Goal: Information Seeking & Learning: Learn about a topic

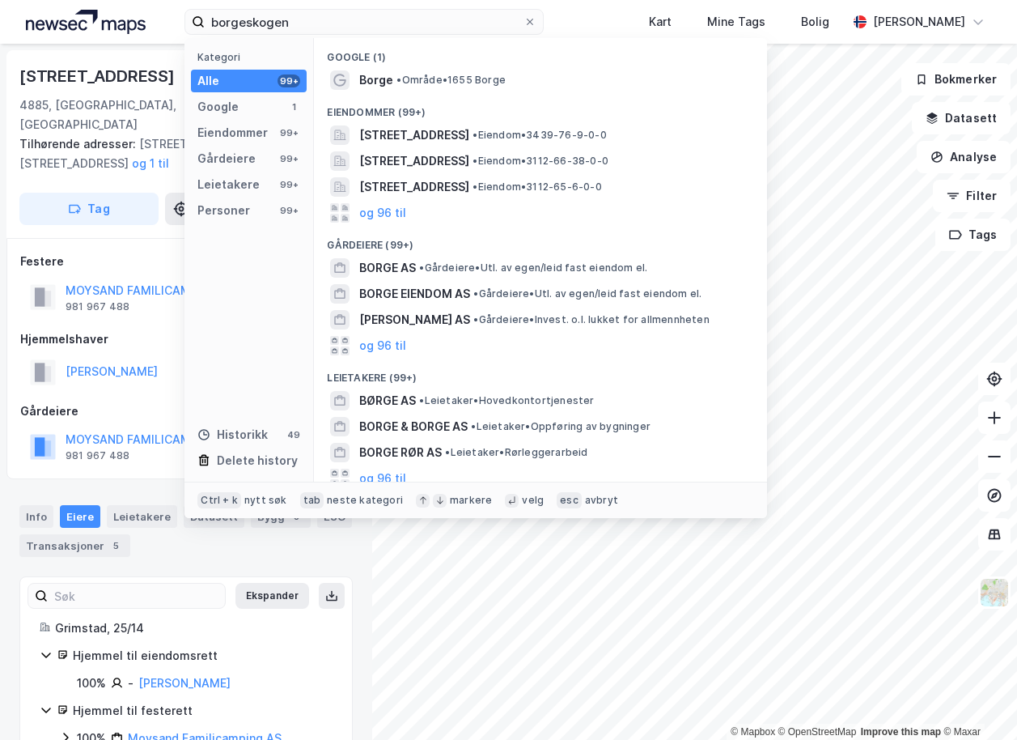
type input "borgeskogen"
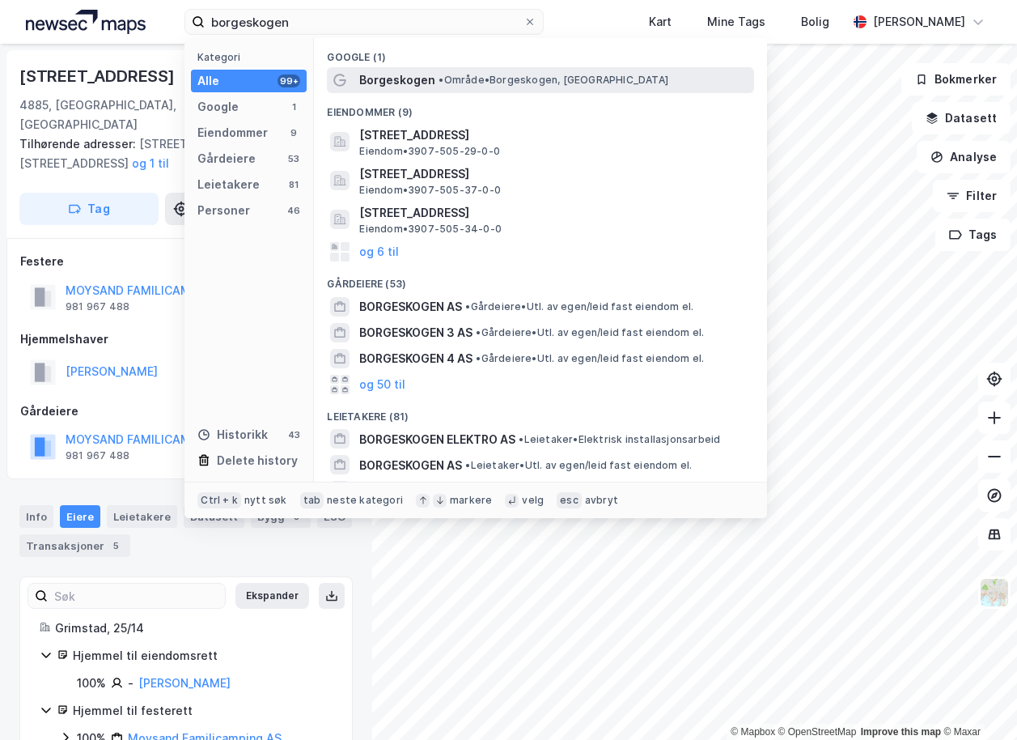
click at [389, 81] on span "Borgeskogen" at bounding box center [397, 79] width 76 height 19
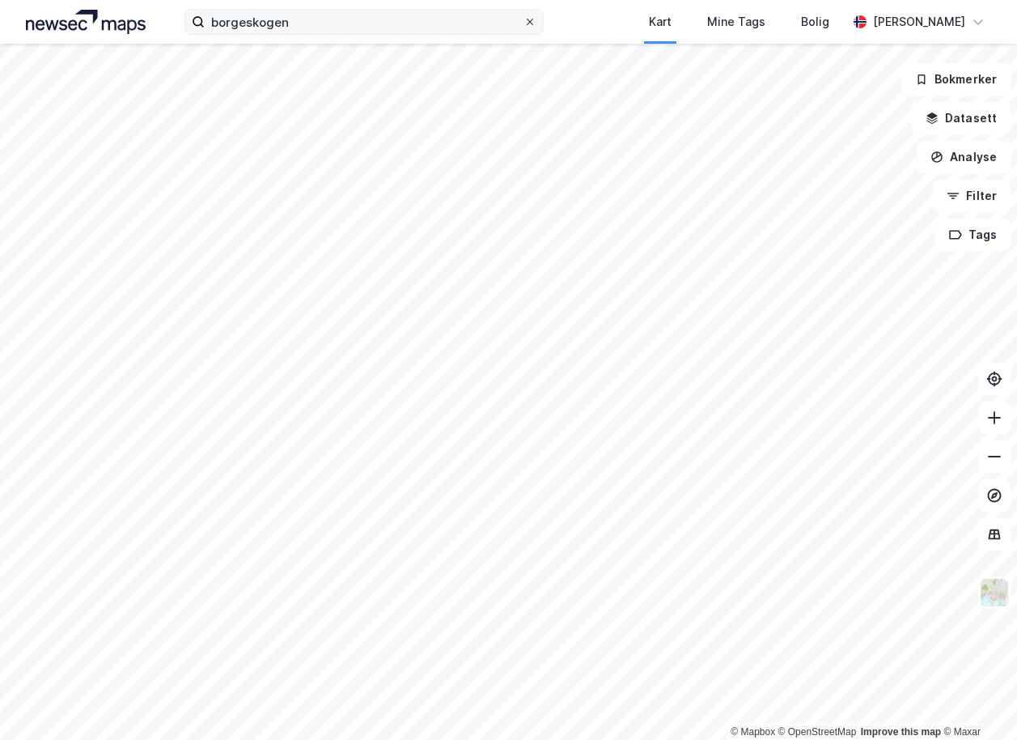
click at [535, 23] on icon at bounding box center [530, 22] width 10 height 10
click at [524, 23] on input "borgeskogen" at bounding box center [364, 22] width 319 height 24
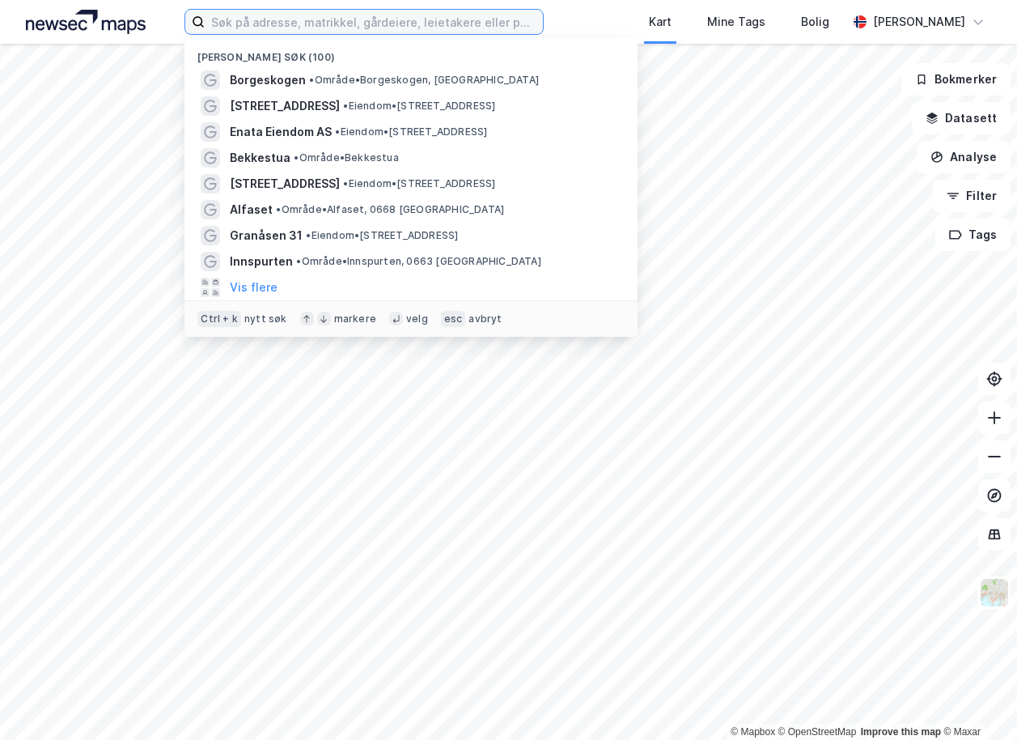
click at [415, 20] on input at bounding box center [374, 22] width 338 height 24
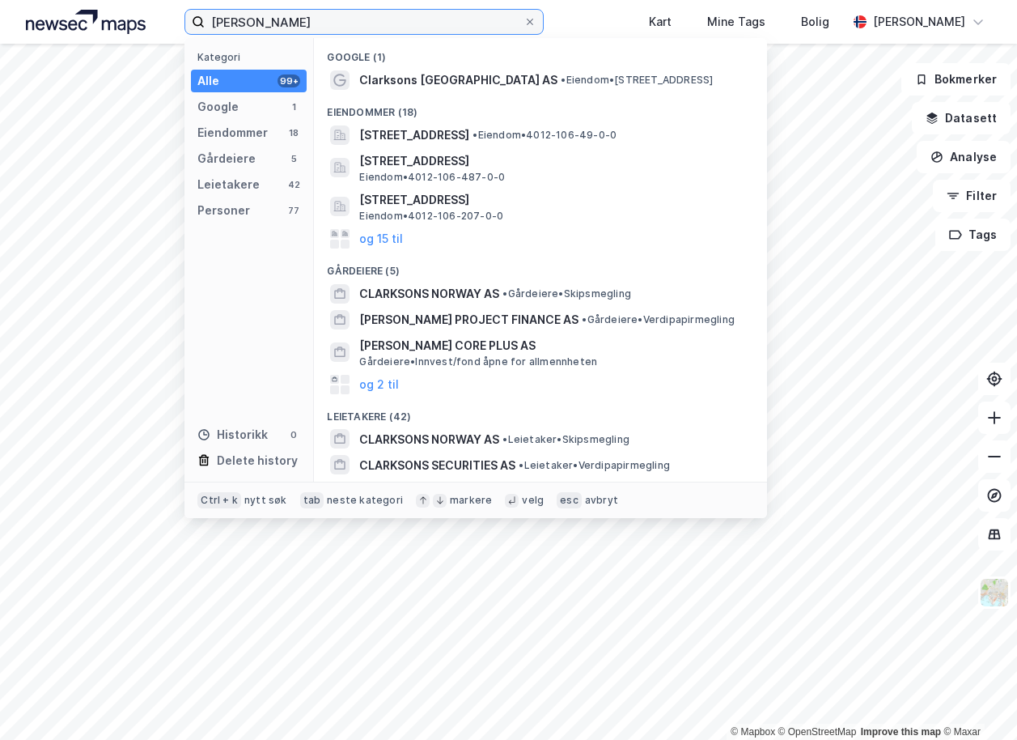
scroll to position [175, 0]
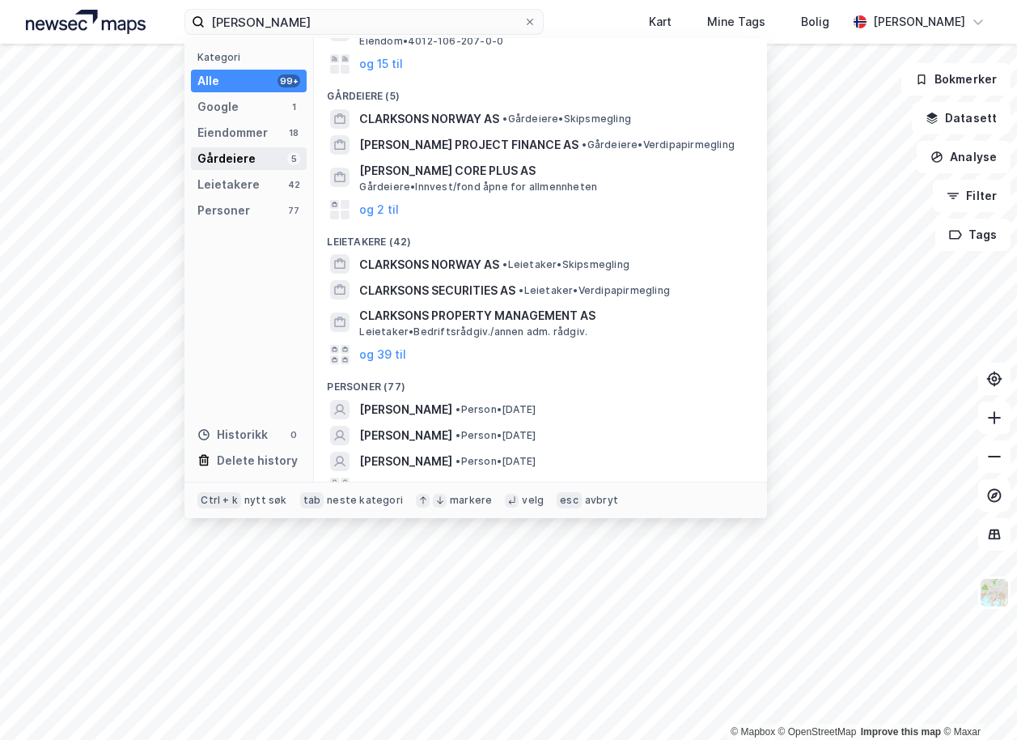
click at [250, 154] on div "Gårdeiere" at bounding box center [226, 158] width 58 height 19
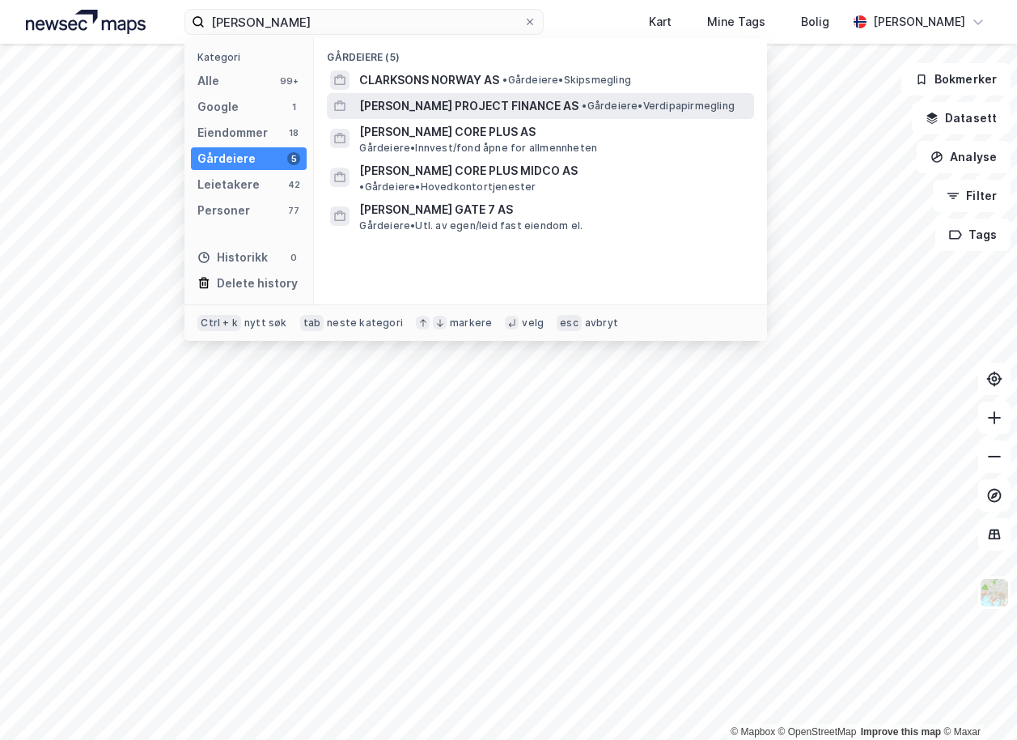
click at [434, 100] on span "[PERSON_NAME] PROJECT FINANCE AS" at bounding box center [468, 105] width 219 height 19
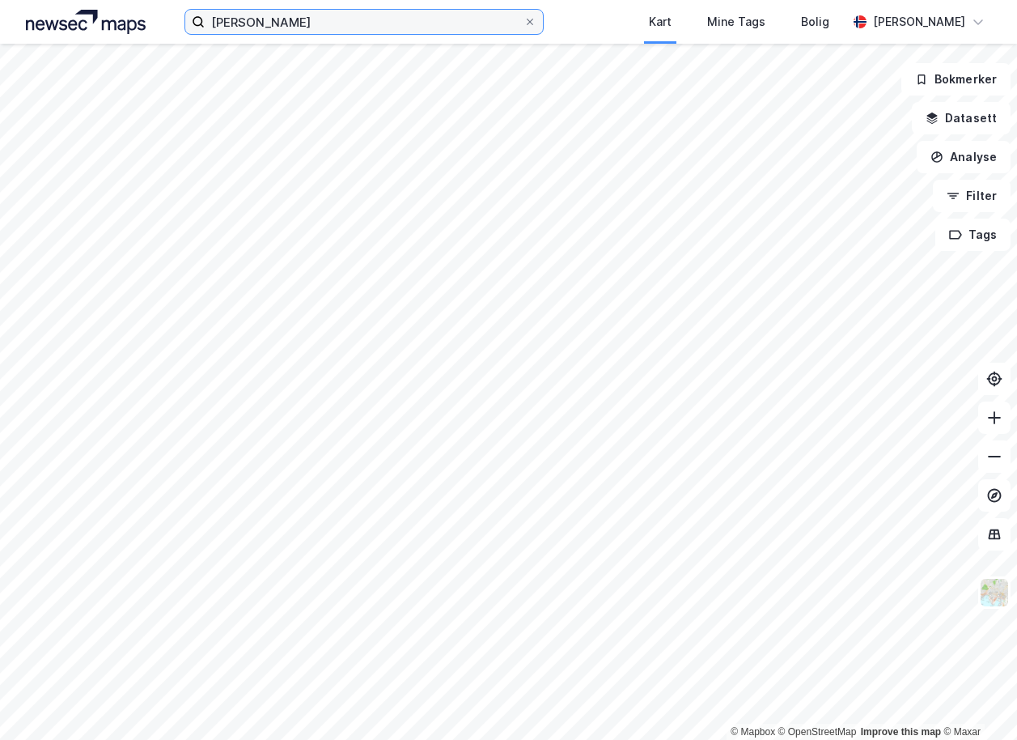
click at [263, 26] on input "[PERSON_NAME]" at bounding box center [364, 22] width 319 height 24
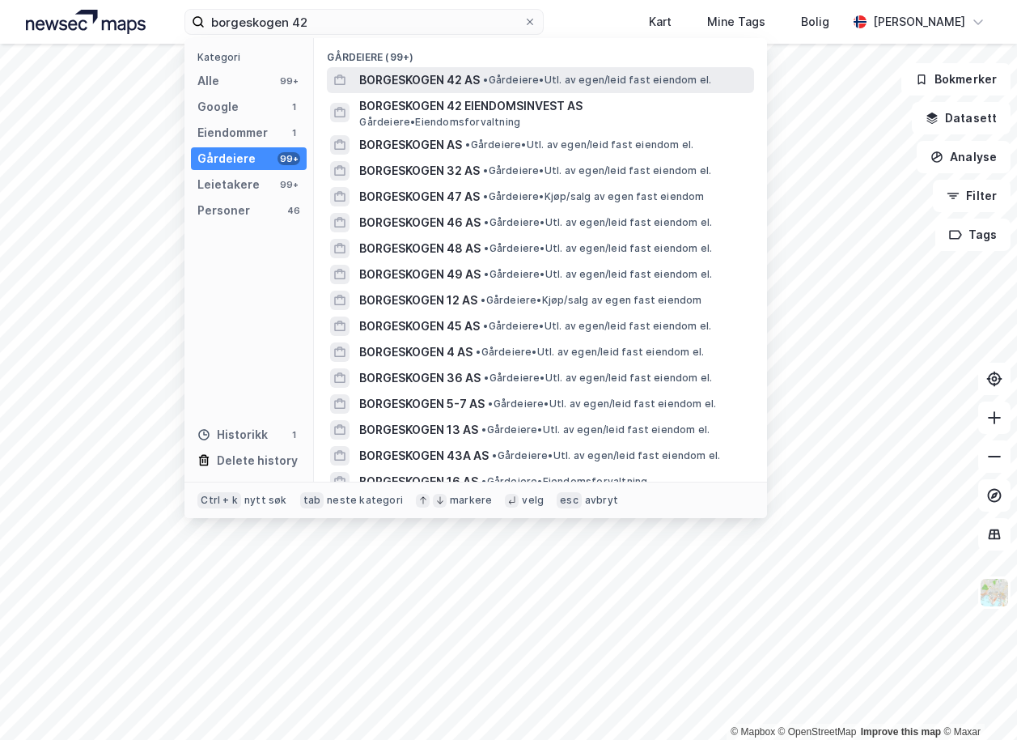
click at [505, 83] on span "• Gårdeiere • Utl. av egen/leid fast eiendom el." at bounding box center [597, 80] width 228 height 13
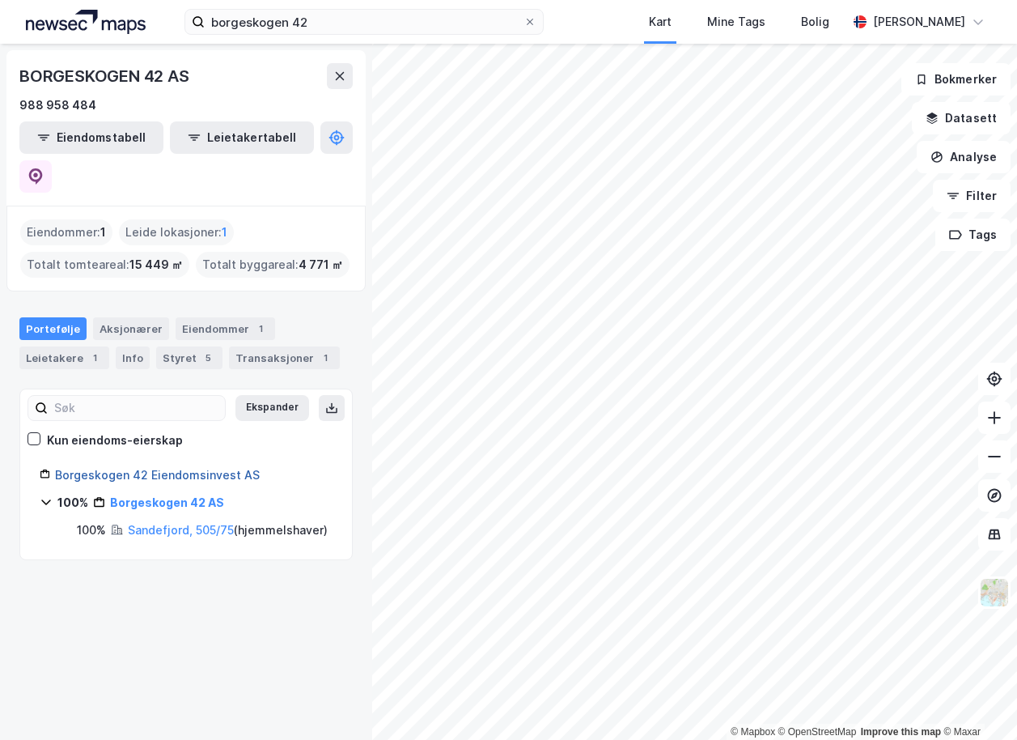
click at [168, 468] on link "Borgeskogen 42 Eiendomsinvest AS" at bounding box center [157, 475] width 205 height 14
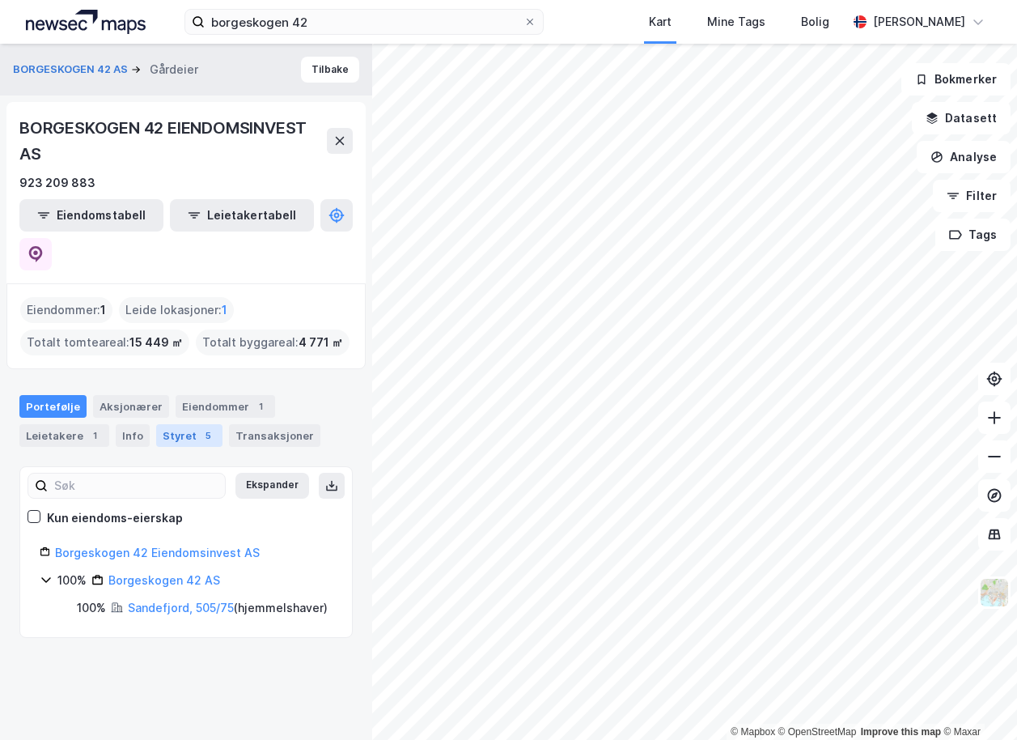
click at [200, 427] on div "5" at bounding box center [208, 435] width 16 height 16
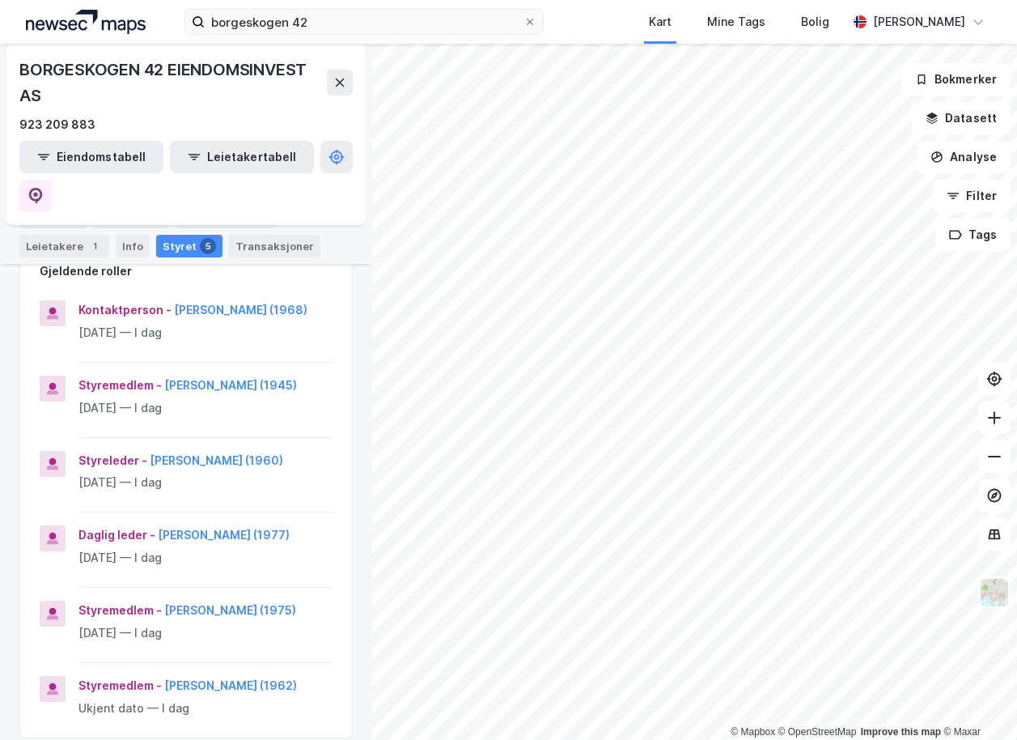
scroll to position [233, 0]
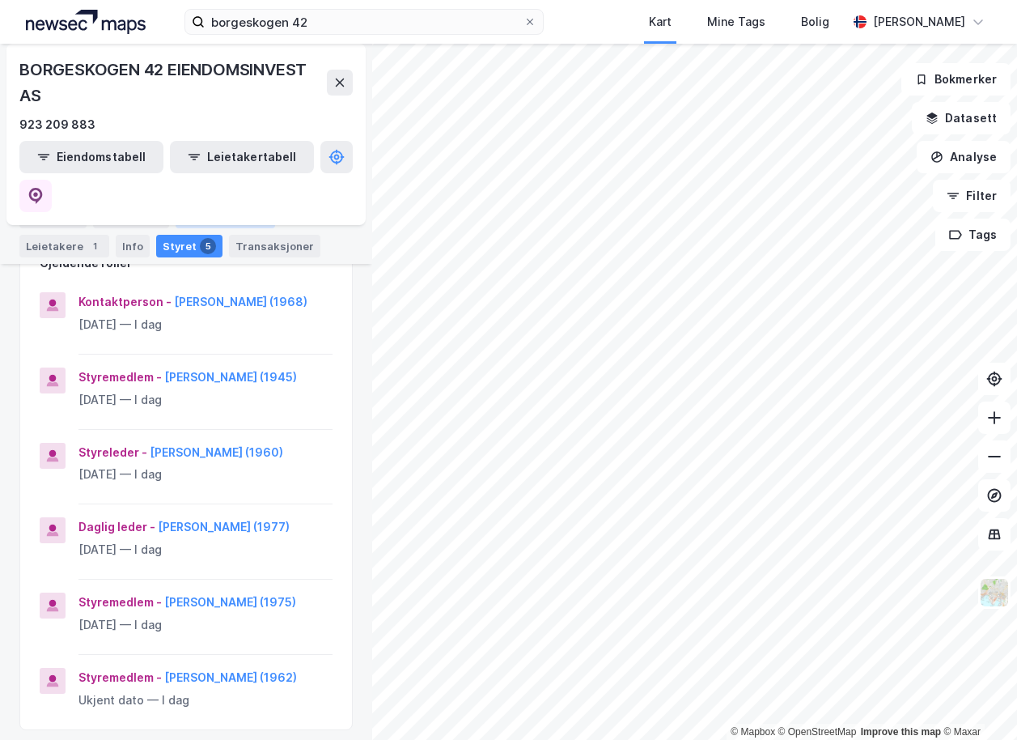
click at [203, 214] on div "Eiendommer 1" at bounding box center [226, 217] width 100 height 23
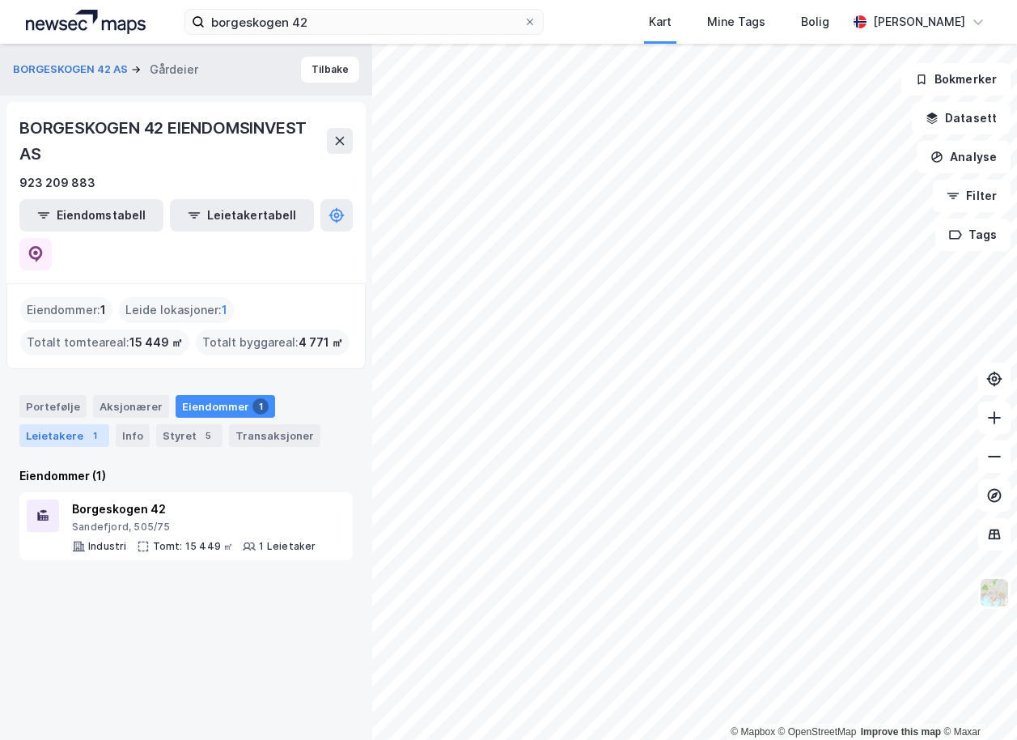
click at [76, 424] on div "Leietakere 1" at bounding box center [64, 435] width 90 height 23
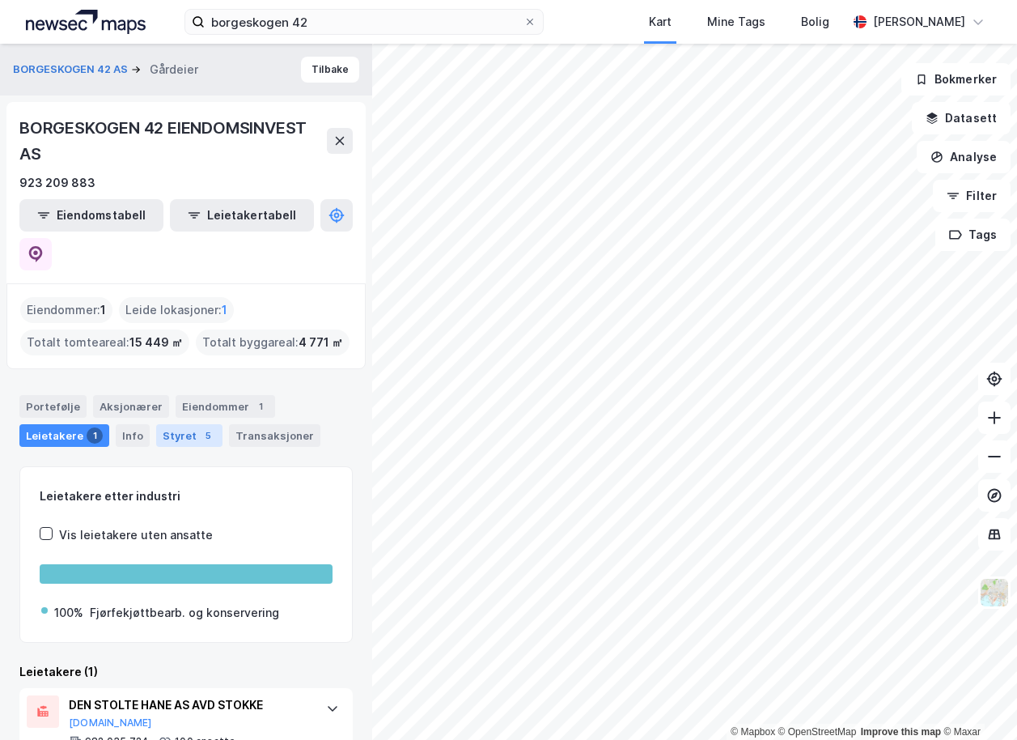
click at [165, 424] on div "Styret 5" at bounding box center [189, 435] width 66 height 23
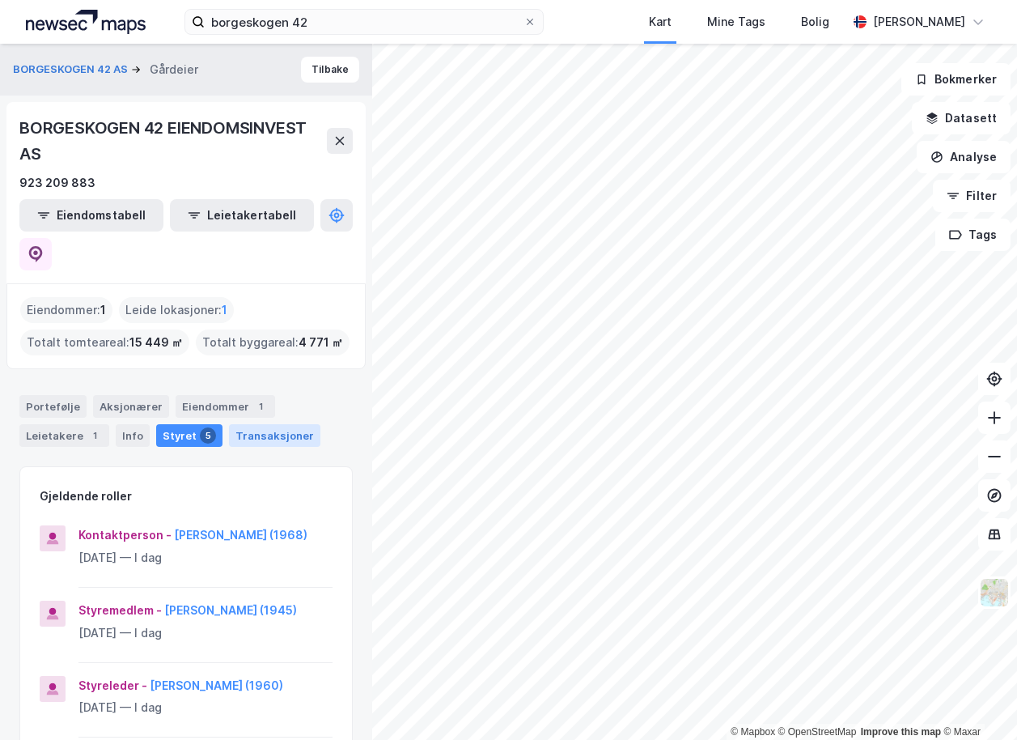
click at [242, 424] on div "Transaksjoner" at bounding box center [274, 435] width 91 height 23
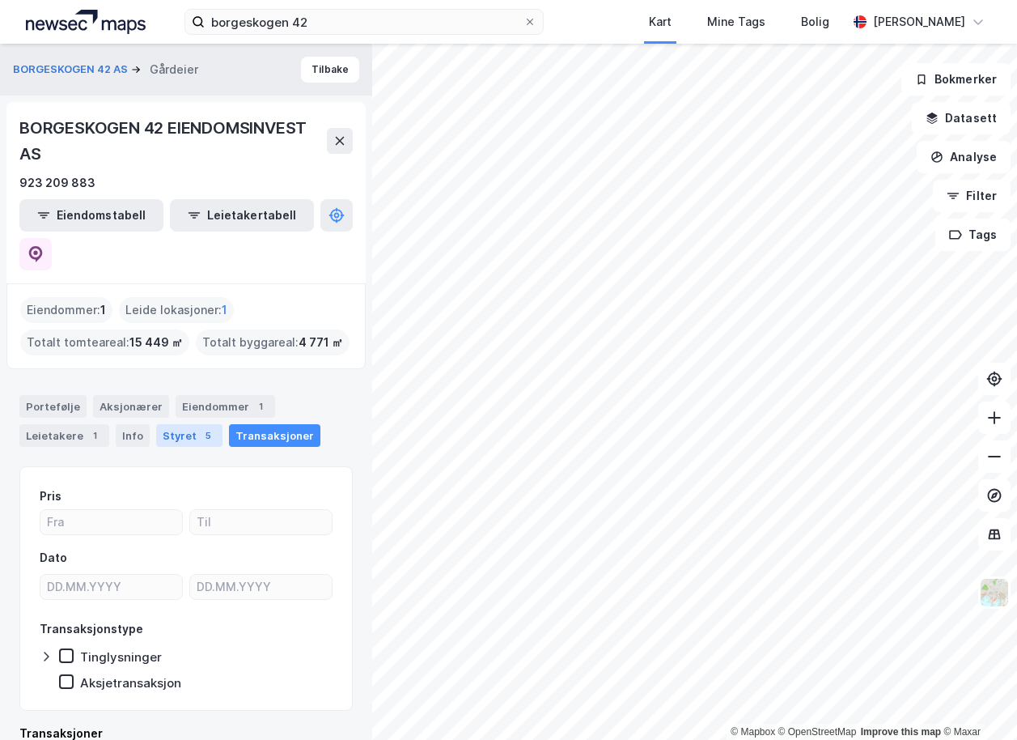
click at [201, 427] on div "5" at bounding box center [208, 435] width 16 height 16
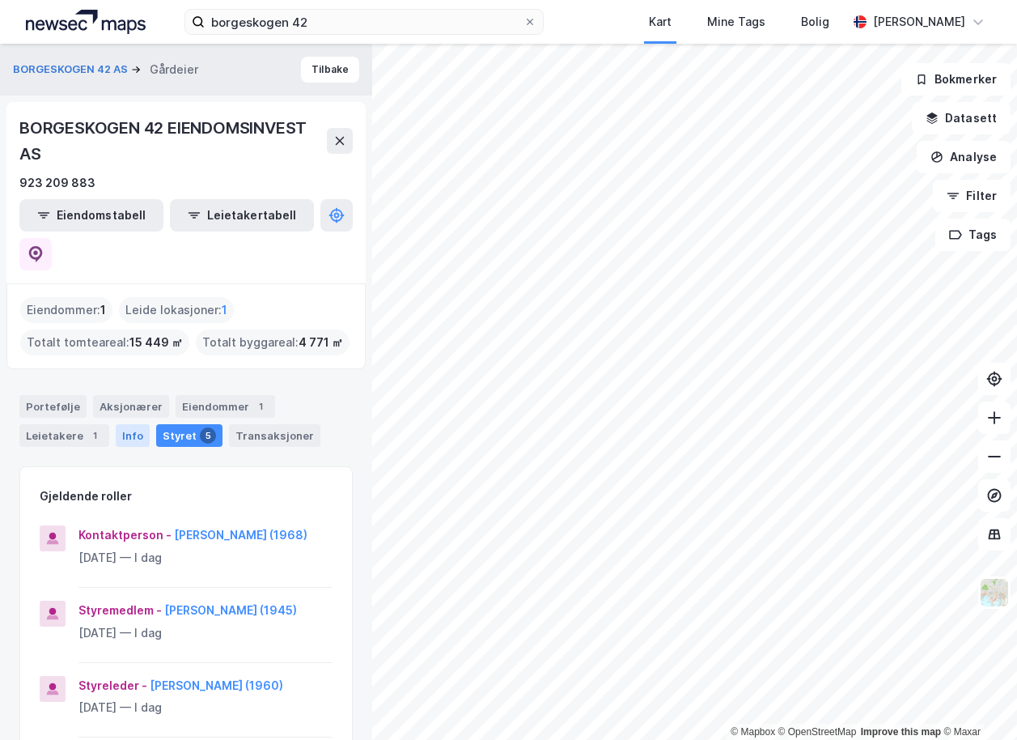
click at [138, 424] on div "Info" at bounding box center [133, 435] width 34 height 23
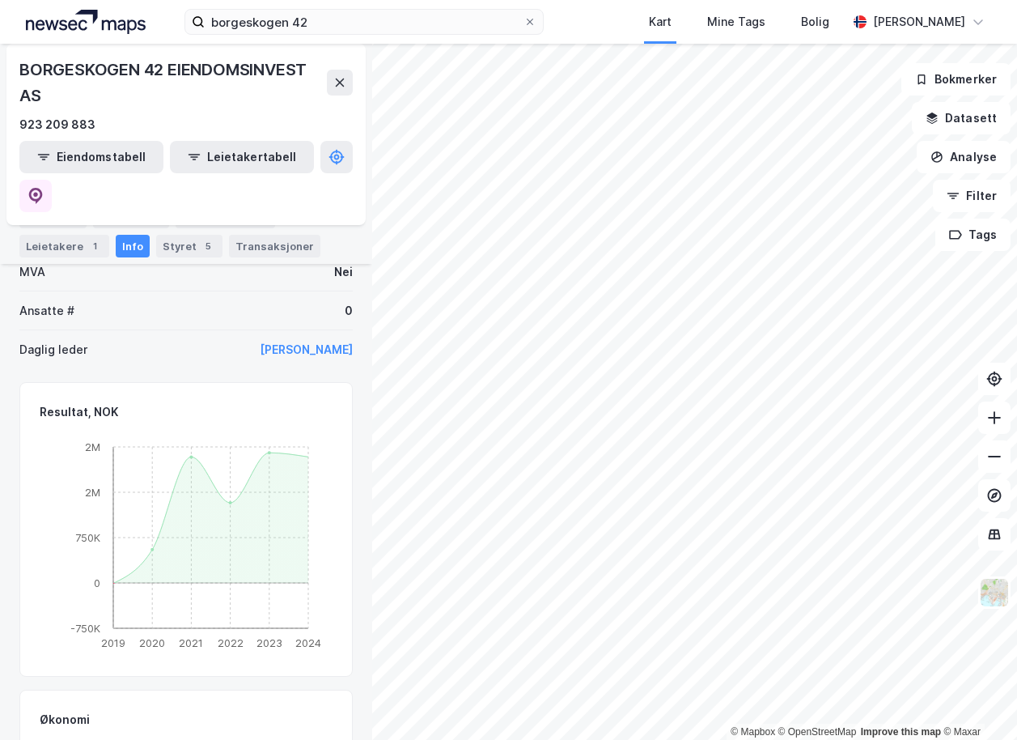
scroll to position [599, 0]
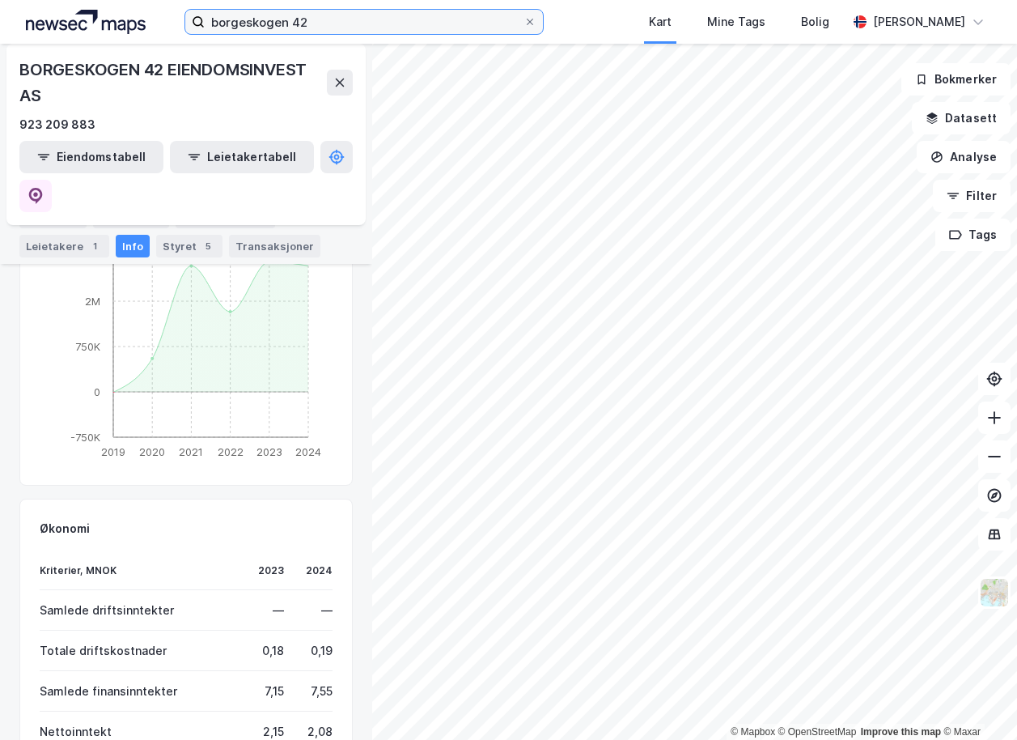
drag, startPoint x: 293, startPoint y: 20, endPoint x: 381, endPoint y: 19, distance: 88.2
click at [346, 21] on input "borgeskogen 42" at bounding box center [364, 22] width 319 height 24
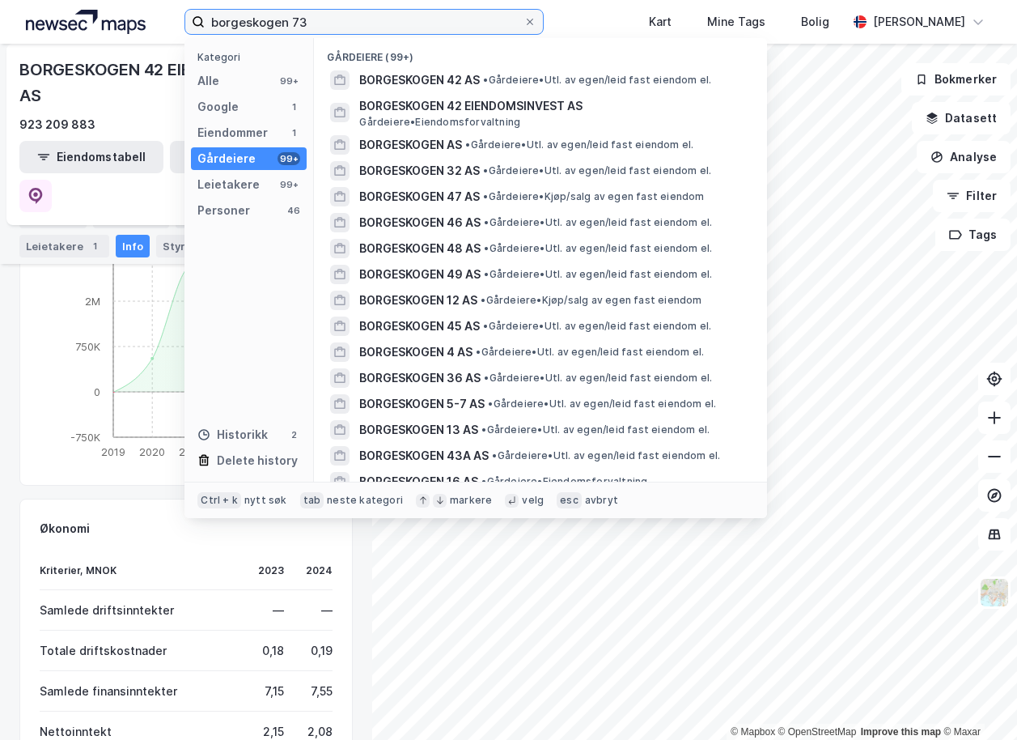
type input "borgeskogen 73"
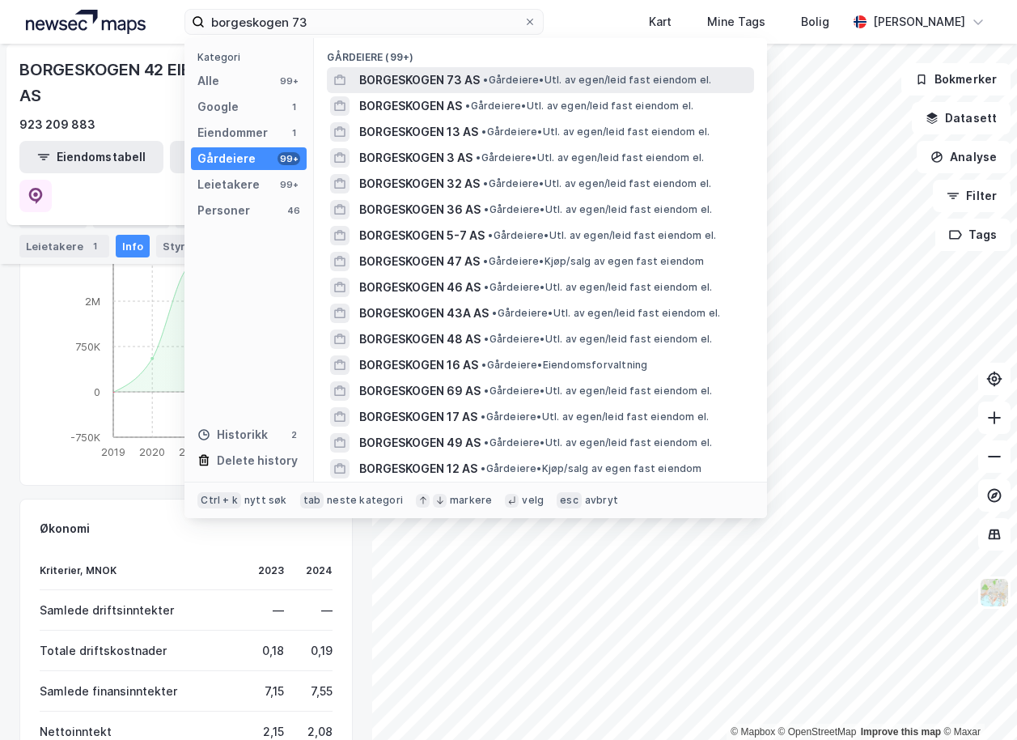
click at [460, 75] on span "BORGESKOGEN 73 AS" at bounding box center [419, 79] width 121 height 19
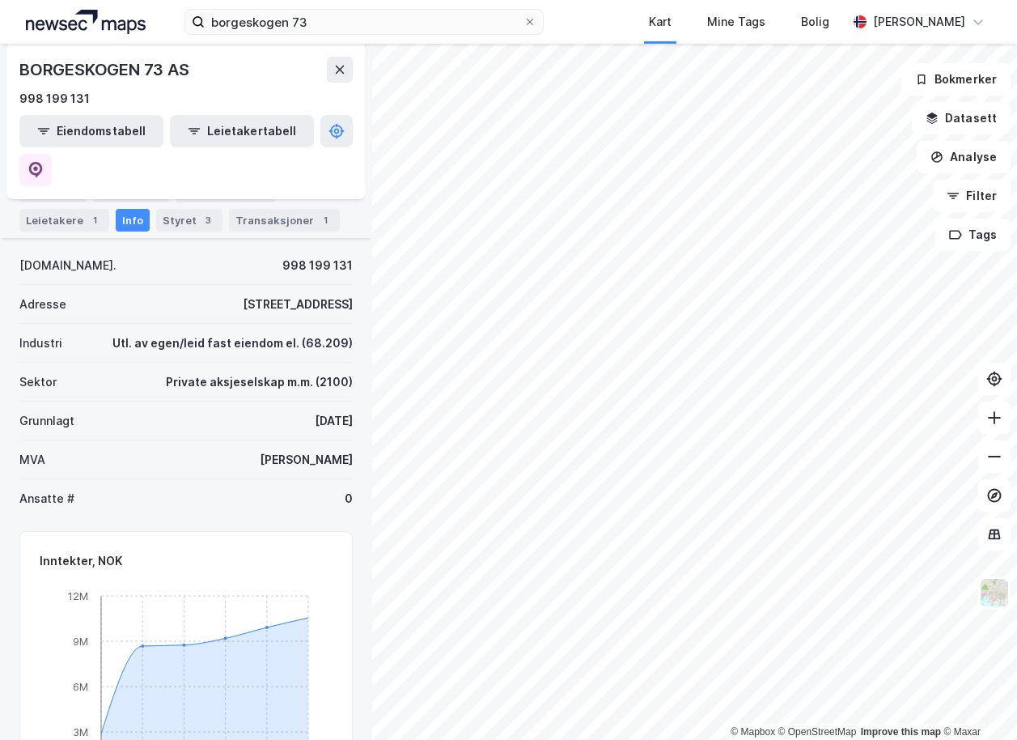
scroll to position [58, 0]
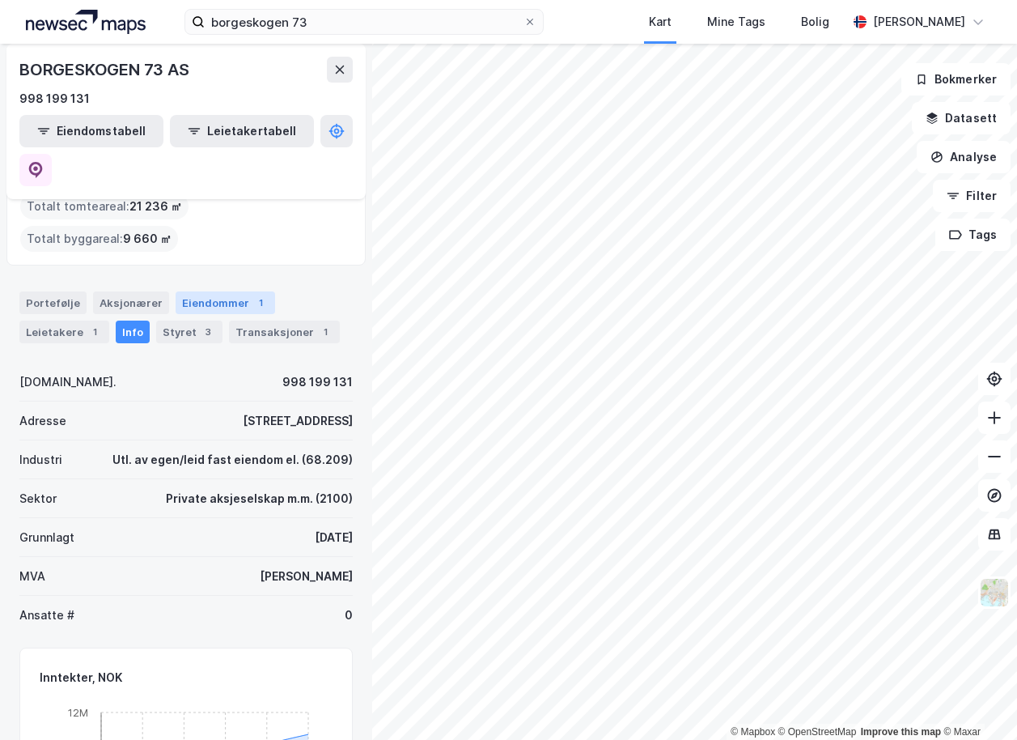
click at [200, 291] on div "Eiendommer 1" at bounding box center [226, 302] width 100 height 23
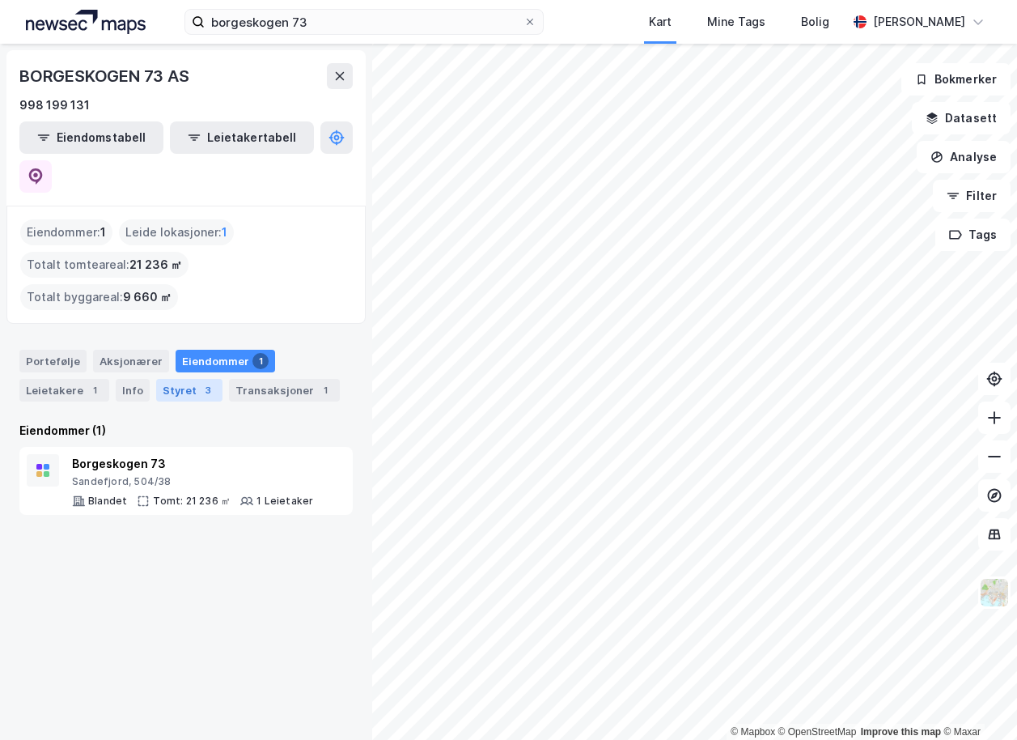
click at [177, 379] on div "Styret 3" at bounding box center [189, 390] width 66 height 23
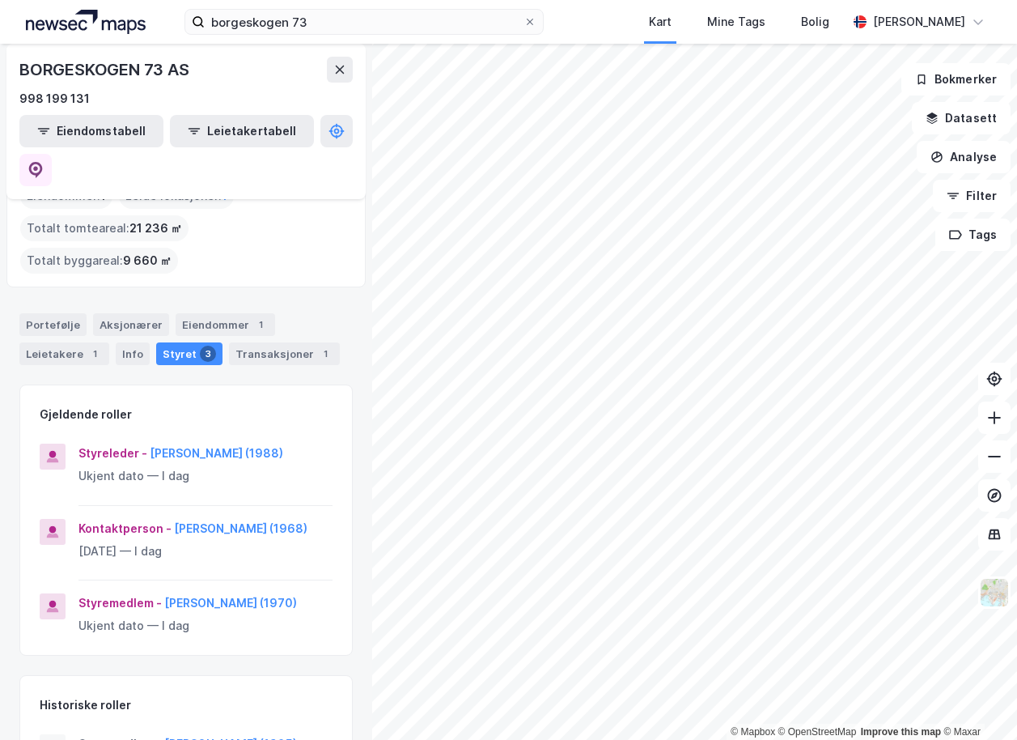
scroll to position [58, 0]
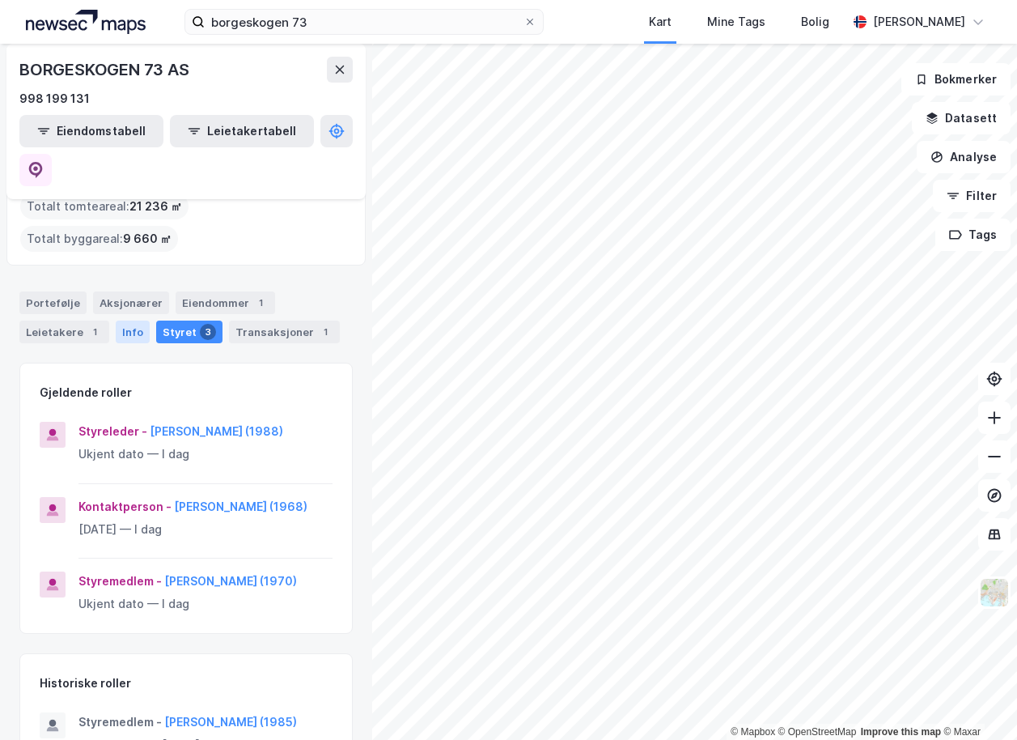
click at [135, 320] on div "Info" at bounding box center [133, 331] width 34 height 23
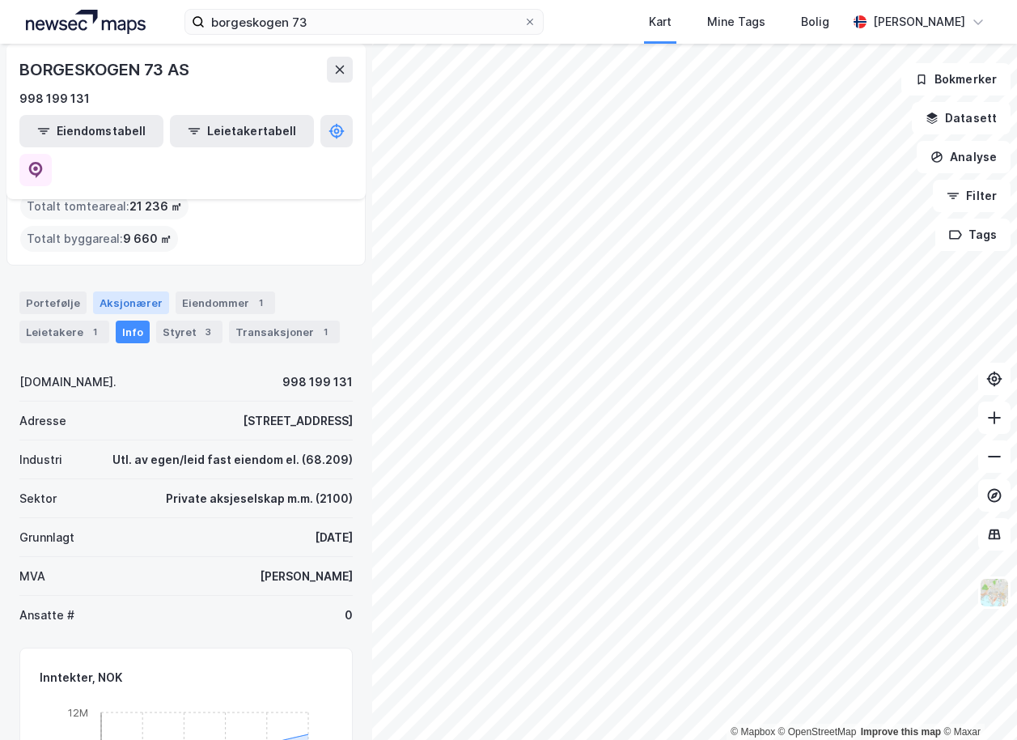
click at [129, 291] on div "Aksjonærer" at bounding box center [131, 302] width 76 height 23
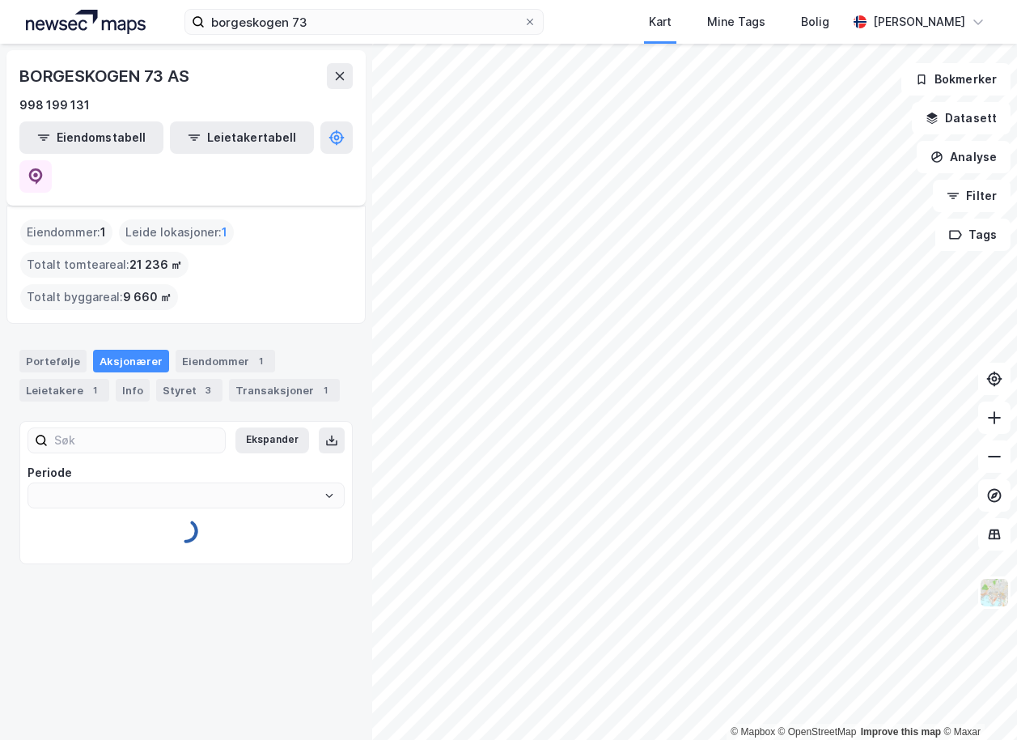
type input "Siste"
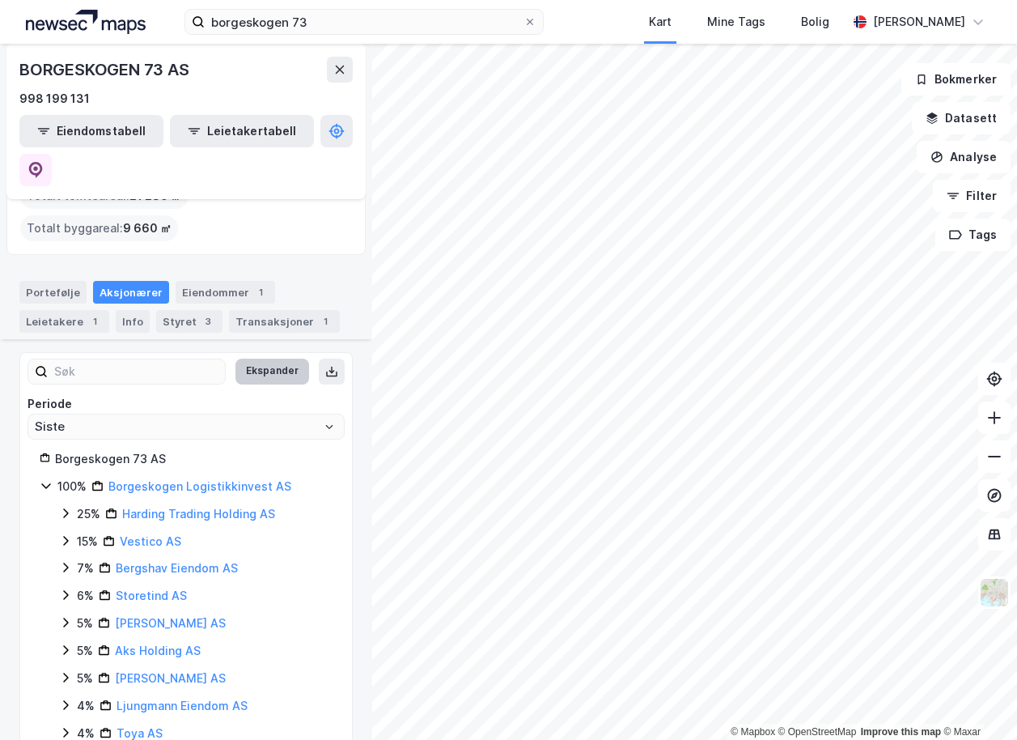
scroll to position [175, 0]
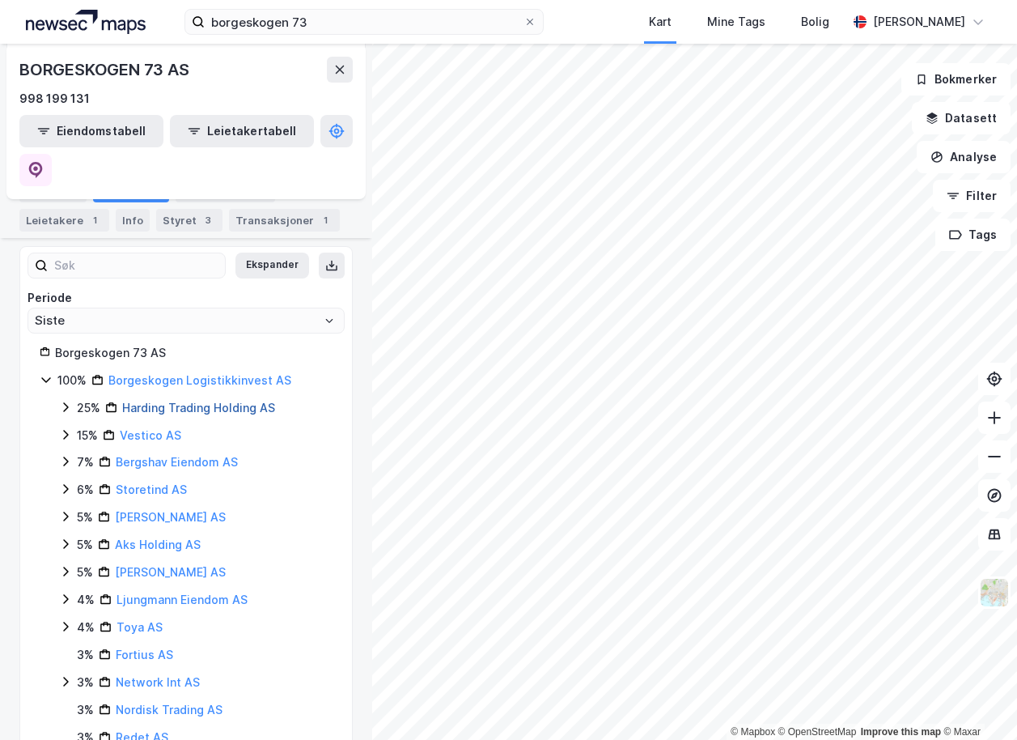
click at [234, 401] on link "Harding Trading Holding AS" at bounding box center [198, 408] width 153 height 14
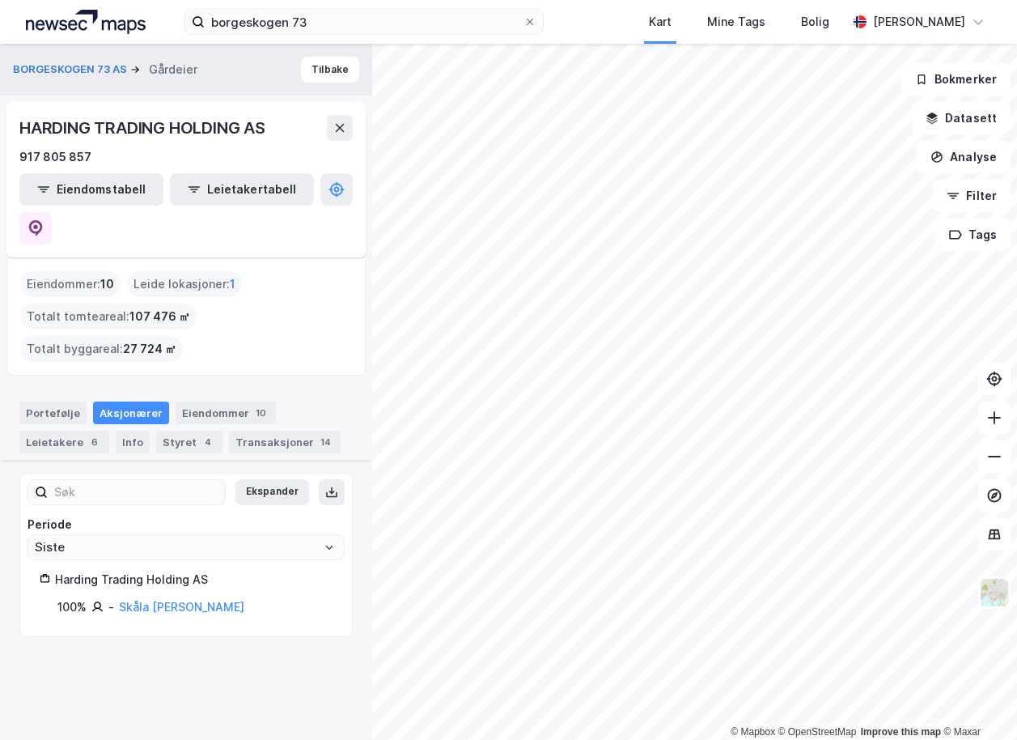
click at [335, 597] on div "© Mapbox © OpenStreetMap Improve this map © [PERSON_NAME] 73 AS Gårdeier Tilbak…" at bounding box center [508, 392] width 1017 height 696
click at [217, 354] on div "© Mapbox © OpenStreetMap Improve this map © [PERSON_NAME] 73 AS Gårdeier Tilbak…" at bounding box center [508, 392] width 1017 height 696
drag, startPoint x: 292, startPoint y: 22, endPoint x: 513, endPoint y: 0, distance: 222.0
click at [376, 19] on input "borgeskogen 73" at bounding box center [364, 22] width 319 height 24
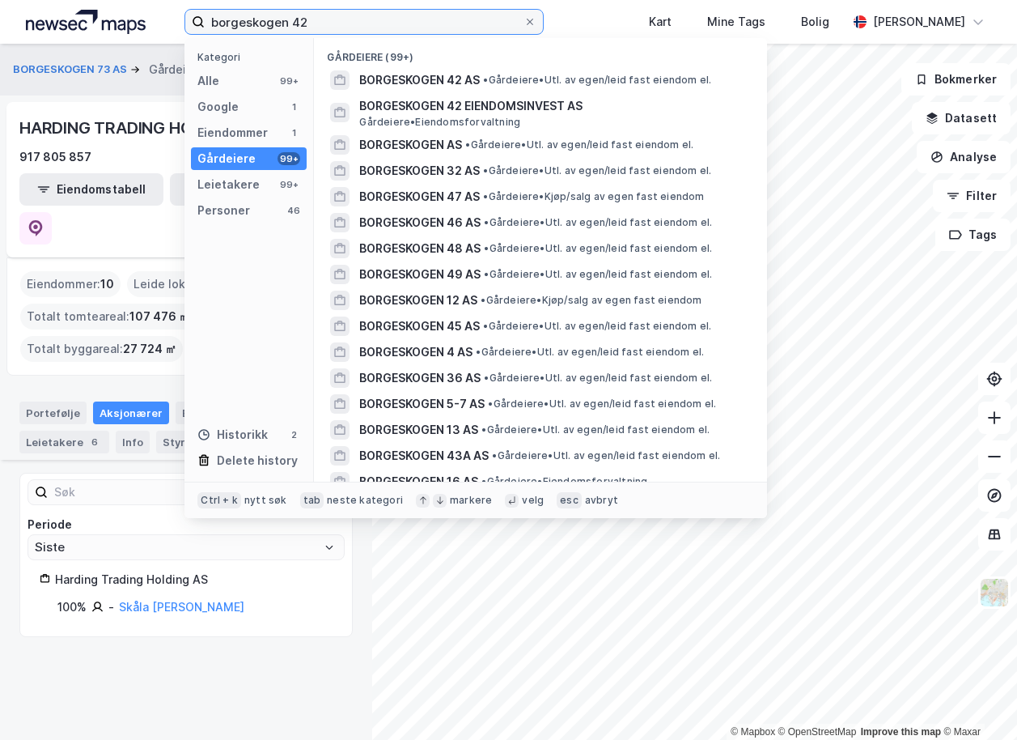
type input "borgeskogen 42"
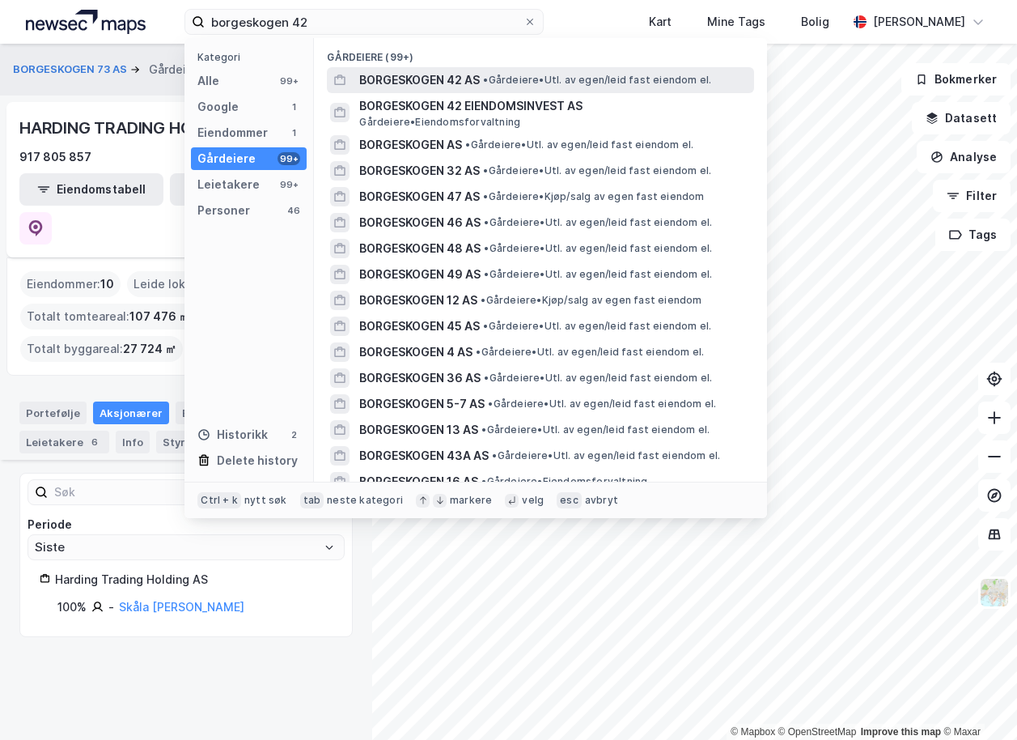
click at [595, 87] on div "BORGESKOGEN 42 AS • Gårdeiere • Utl. av egen/leid fast eiendom el." at bounding box center [555, 79] width 392 height 19
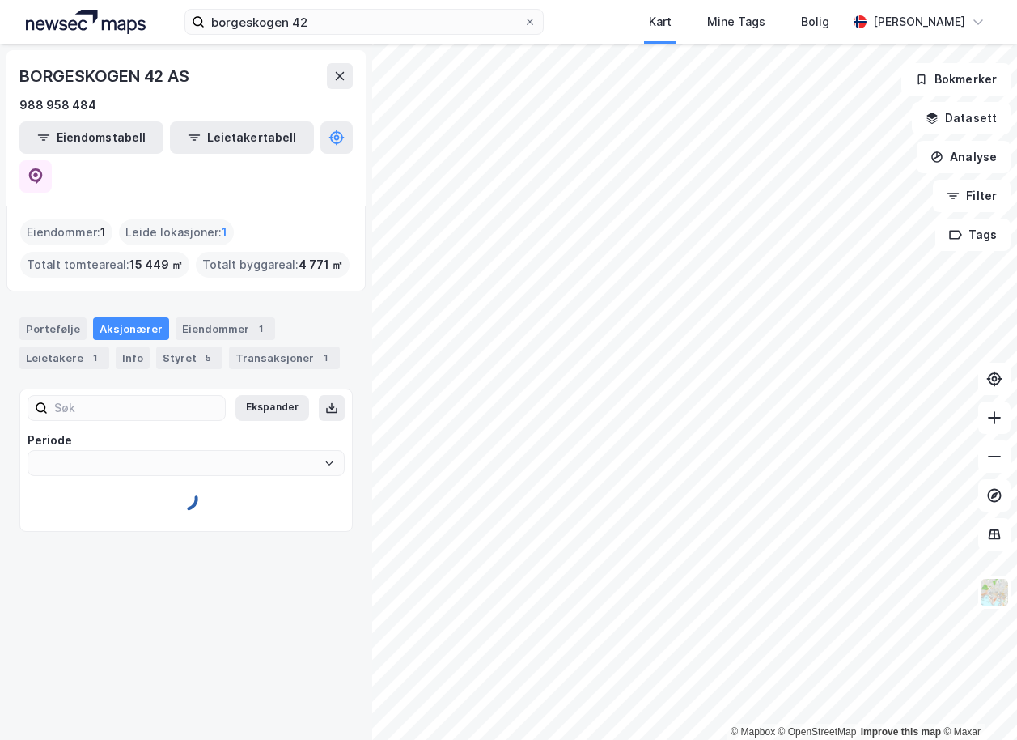
type input "Siste"
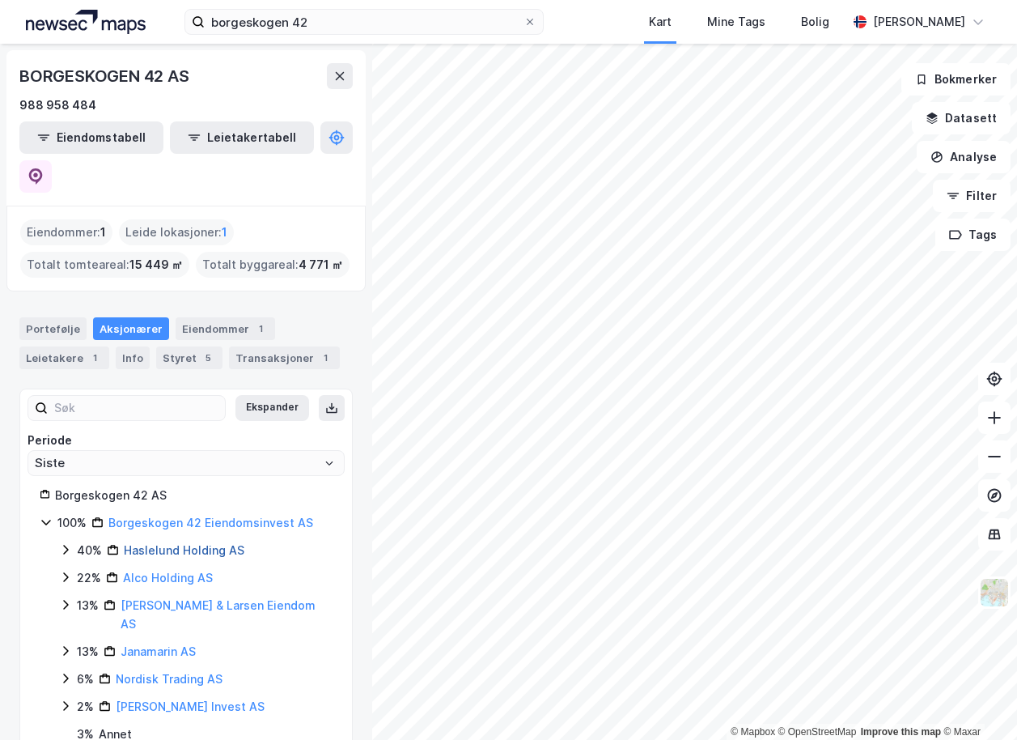
click at [156, 543] on link "Haslelund Holding AS" at bounding box center [184, 550] width 121 height 14
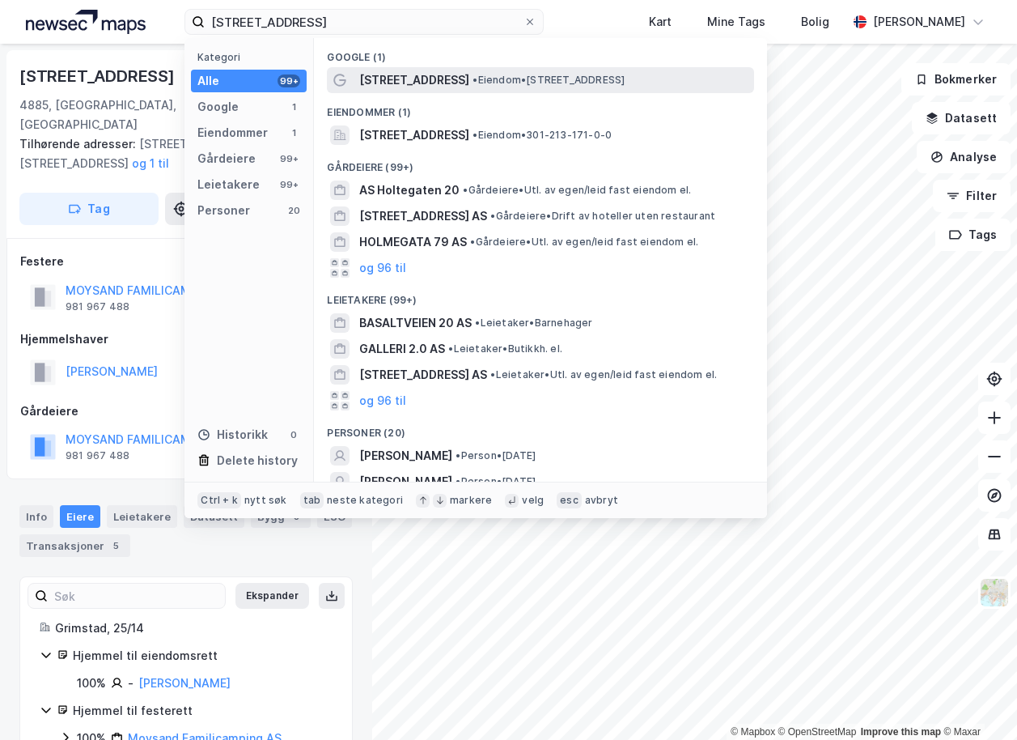
type input "holtegata 20"
click at [422, 83] on span "Holtegata 20" at bounding box center [414, 79] width 110 height 19
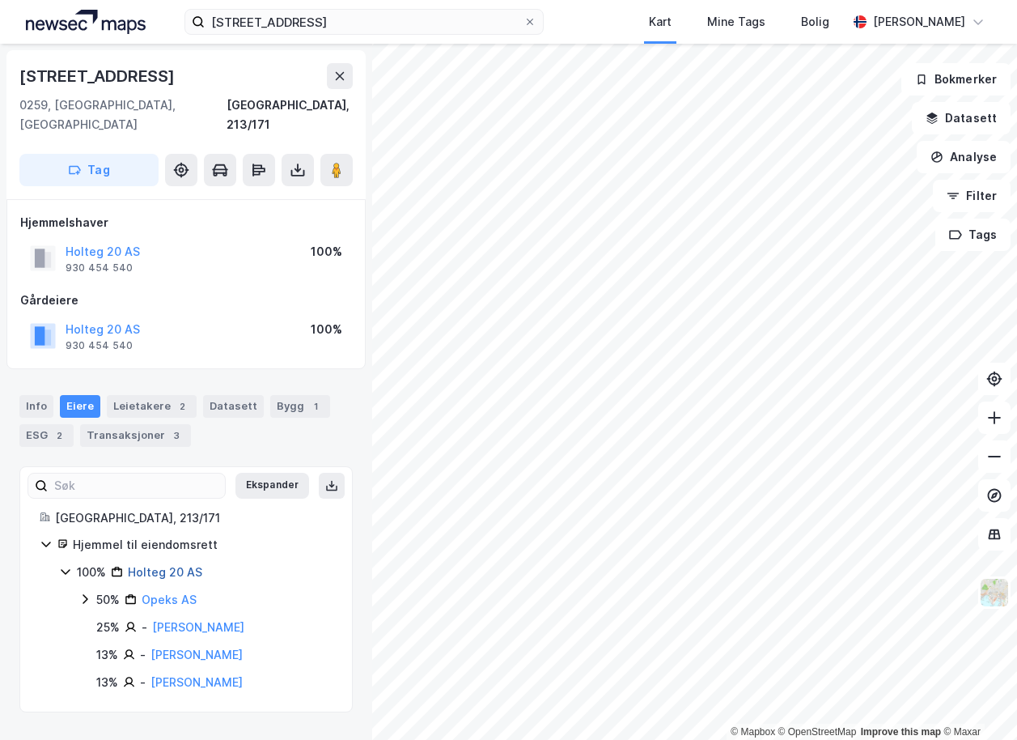
click at [160, 562] on div "Holteg 20 AS" at bounding box center [165, 571] width 74 height 19
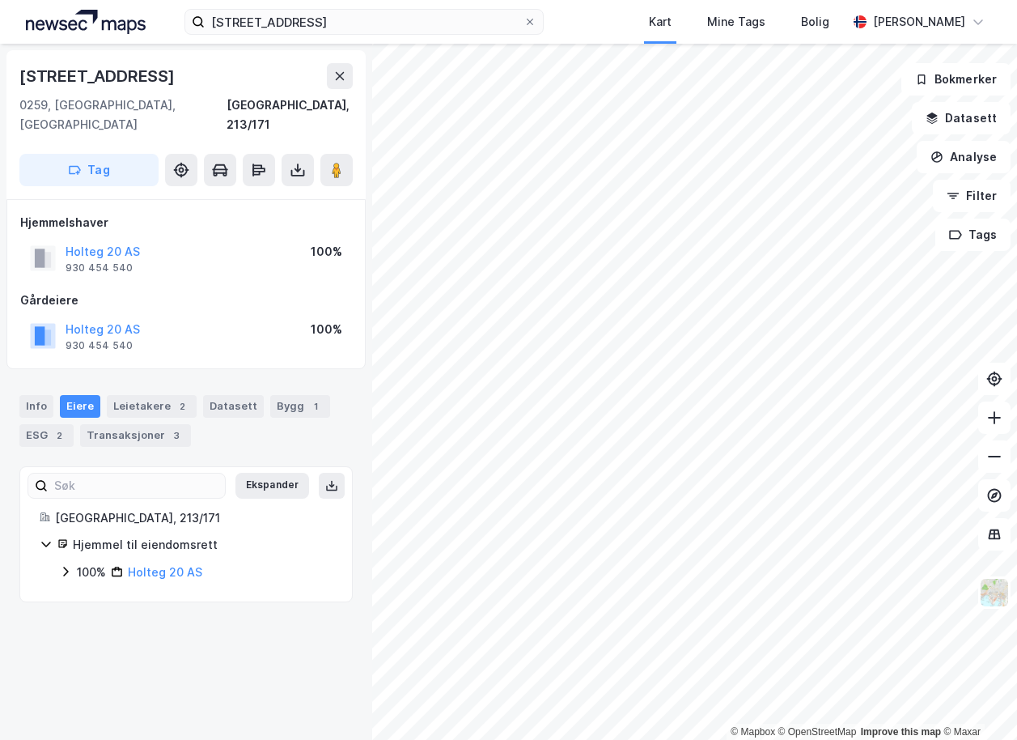
click at [167, 543] on div "Hjemmel til eiendomsrett 100% Holteg 20 AS" at bounding box center [186, 558] width 293 height 47
click at [176, 565] on link "Holteg 20 AS" at bounding box center [165, 572] width 74 height 14
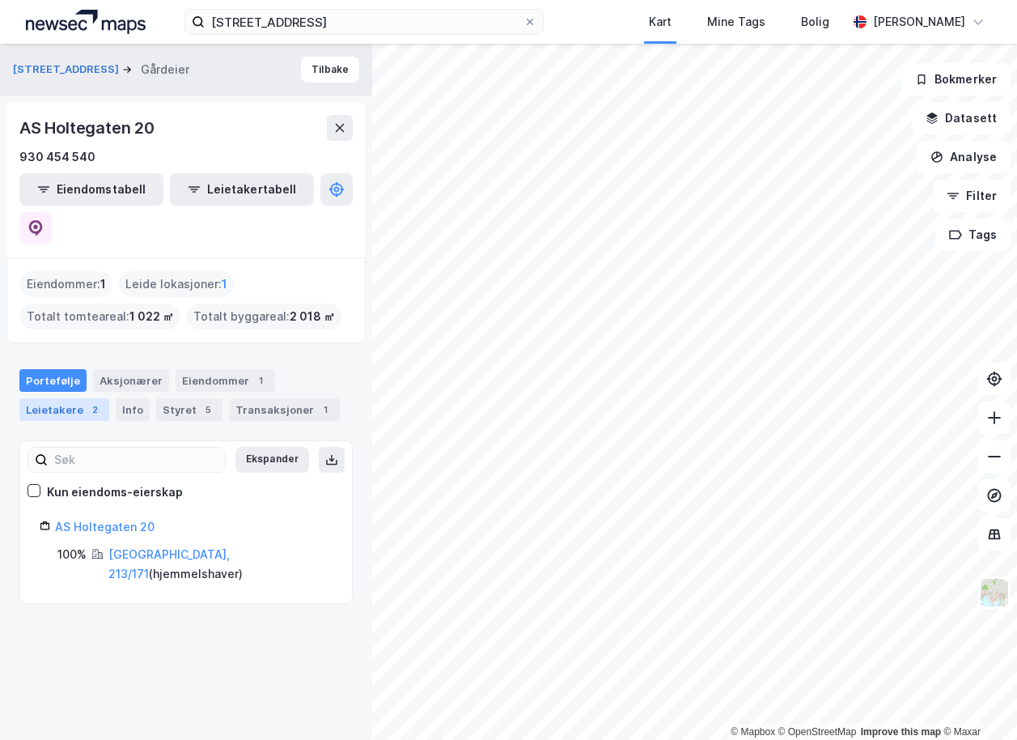
click at [78, 398] on div "Leietakere 2" at bounding box center [64, 409] width 90 height 23
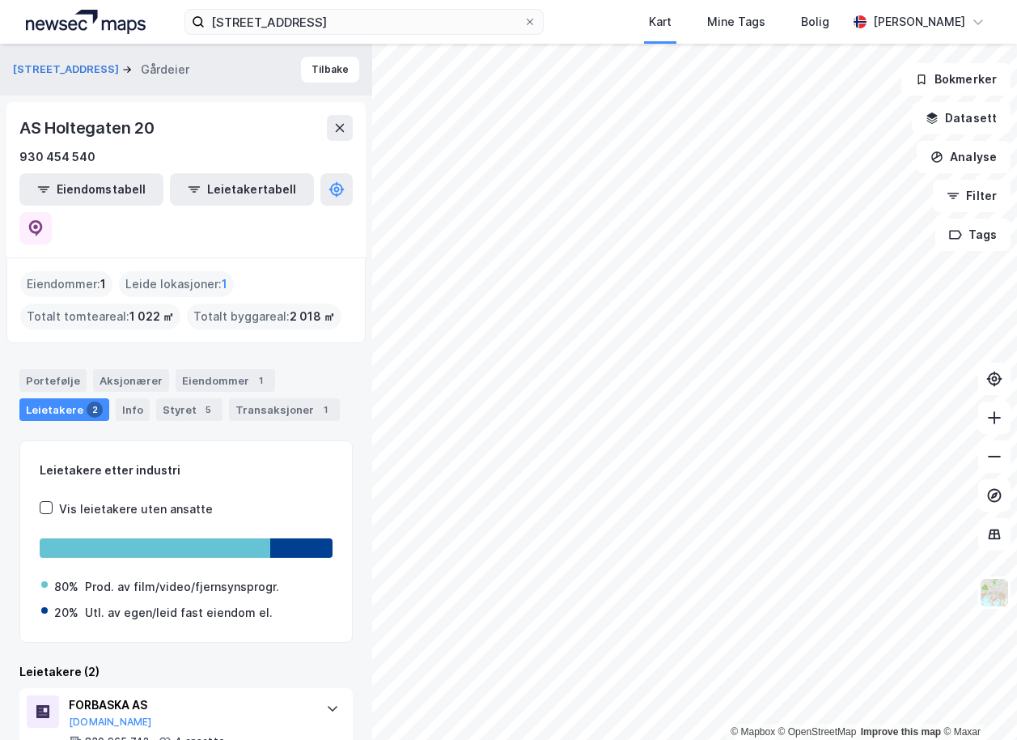
click at [271, 369] on div "Portefølje Aksjonærer Eiendommer 1 Leietakere 2 Info Styret 5 Transaksjoner 1" at bounding box center [185, 395] width 333 height 52
click at [195, 350] on div "Portefølje Aksjonærer Eiendommer 1 Leietakere 2 Info Styret 5 Transaksjoner 1" at bounding box center [186, 389] width 372 height 78
click at [206, 369] on div "Eiendommer 1" at bounding box center [226, 380] width 100 height 23
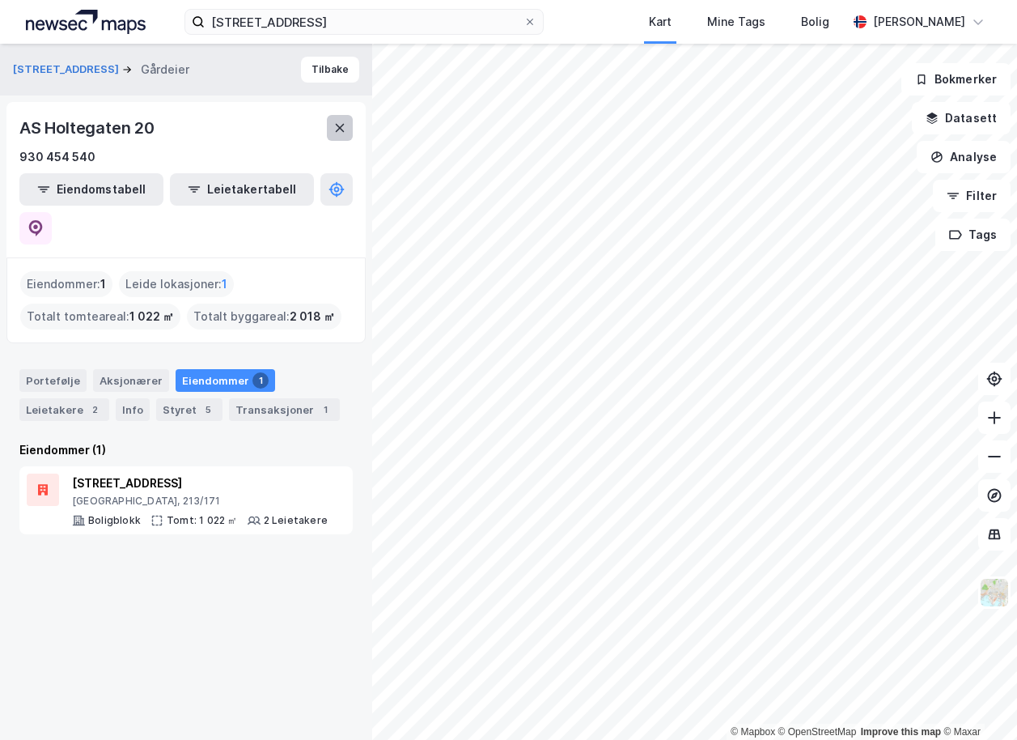
click at [345, 125] on icon at bounding box center [339, 127] width 13 height 13
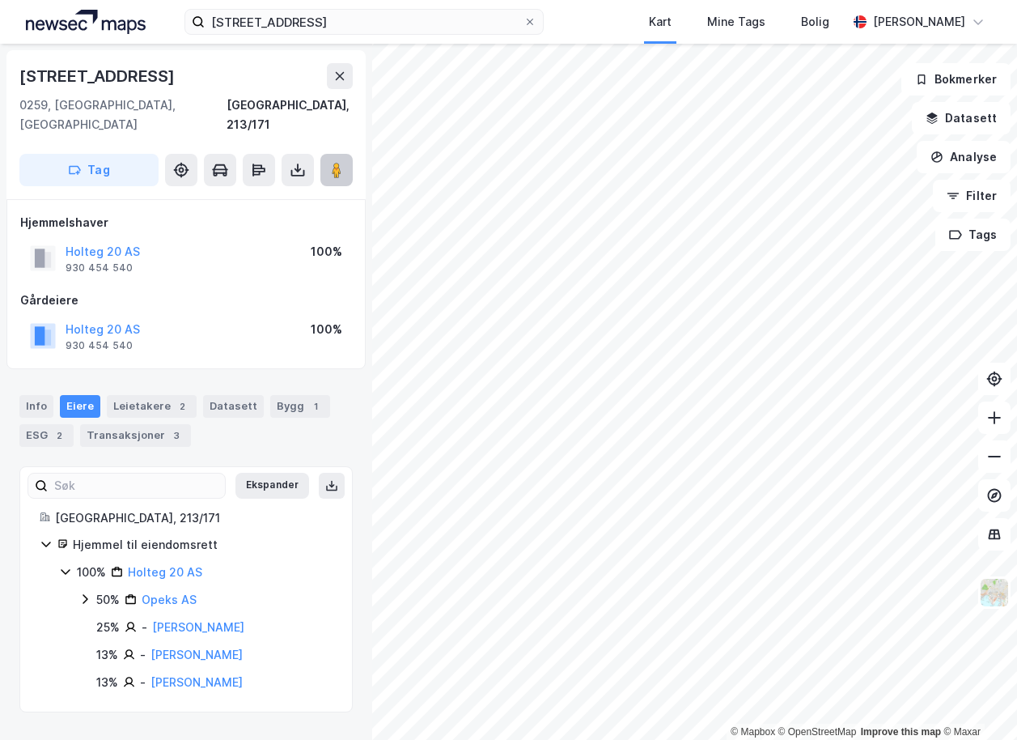
click at [333, 162] on image at bounding box center [337, 170] width 10 height 16
